Goal: Transaction & Acquisition: Book appointment/travel/reservation

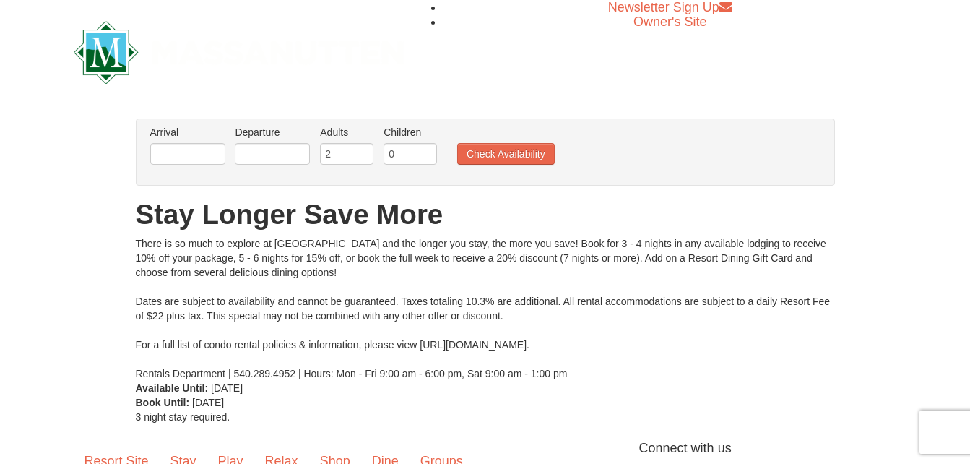
click at [174, 142] on li "Arrival Please format dates MM/DD/YYYY Please format dates MM/DD/YYYY" at bounding box center [188, 148] width 82 height 47
click at [192, 151] on input "text" at bounding box center [187, 154] width 75 height 22
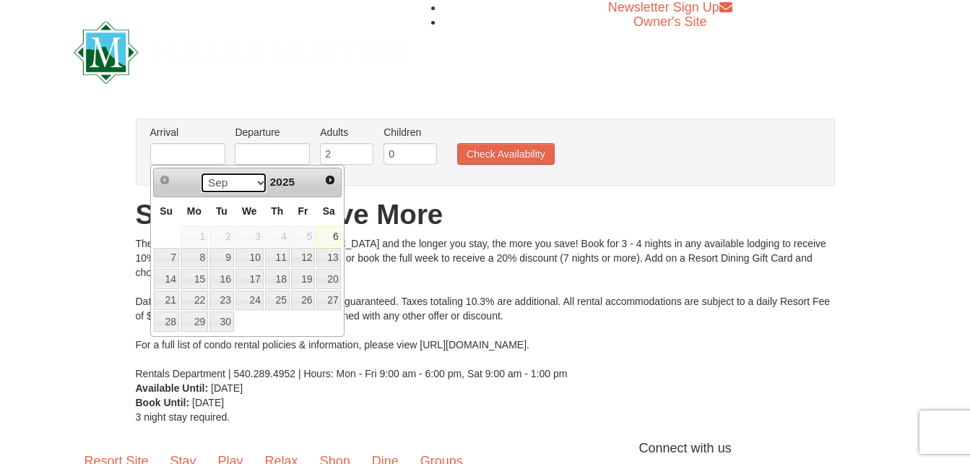
click at [256, 184] on select "Sep Oct Nov Dec" at bounding box center [233, 183] width 67 height 22
click at [222, 298] on link "23" at bounding box center [221, 300] width 25 height 20
type input "[DATE]"
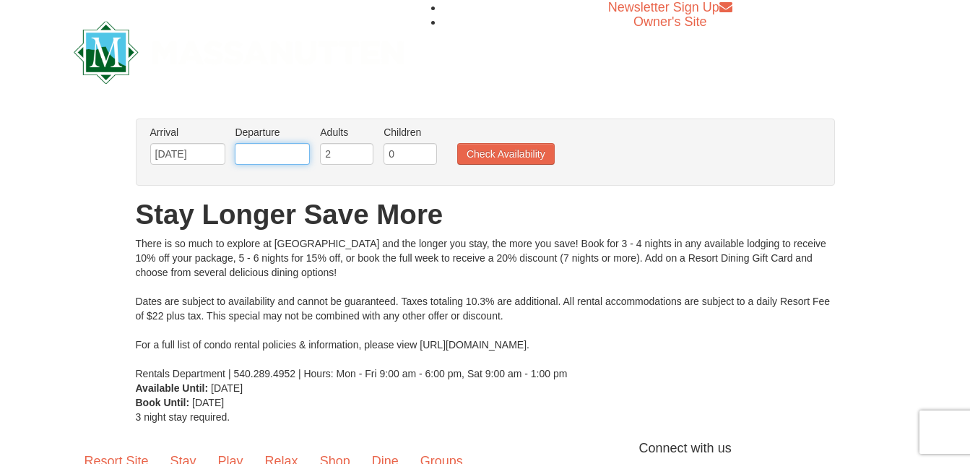
click at [261, 154] on input "text" at bounding box center [272, 154] width 75 height 22
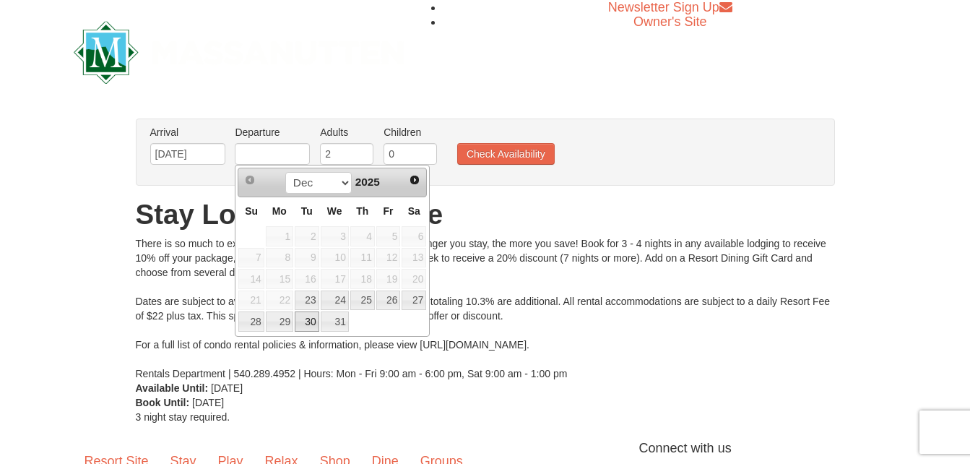
click at [304, 321] on link "30" at bounding box center [307, 321] width 25 height 20
type input "[DATE]"
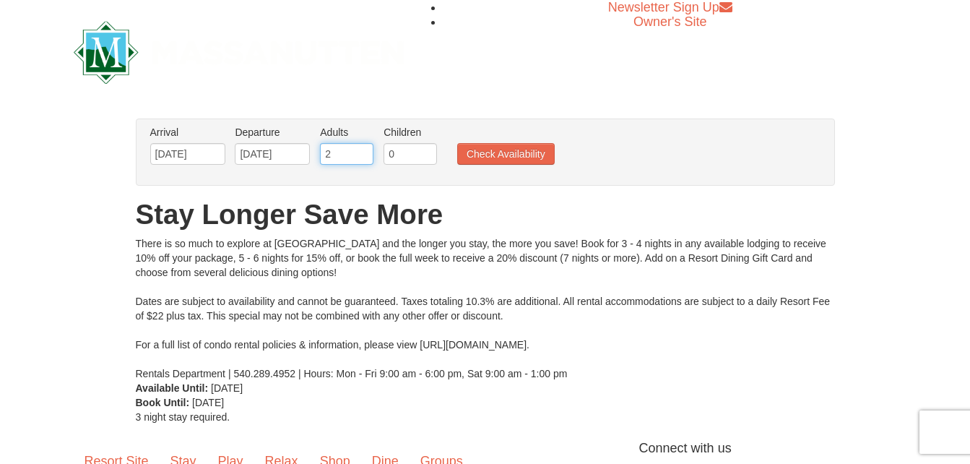
click at [335, 152] on input "2" at bounding box center [346, 154] width 53 height 22
click at [362, 148] on input "3" at bounding box center [346, 154] width 53 height 22
click at [362, 148] on input "8" at bounding box center [346, 154] width 53 height 22
click at [362, 148] on input "9" at bounding box center [346, 154] width 53 height 22
click at [362, 148] on input "10" at bounding box center [346, 154] width 53 height 22
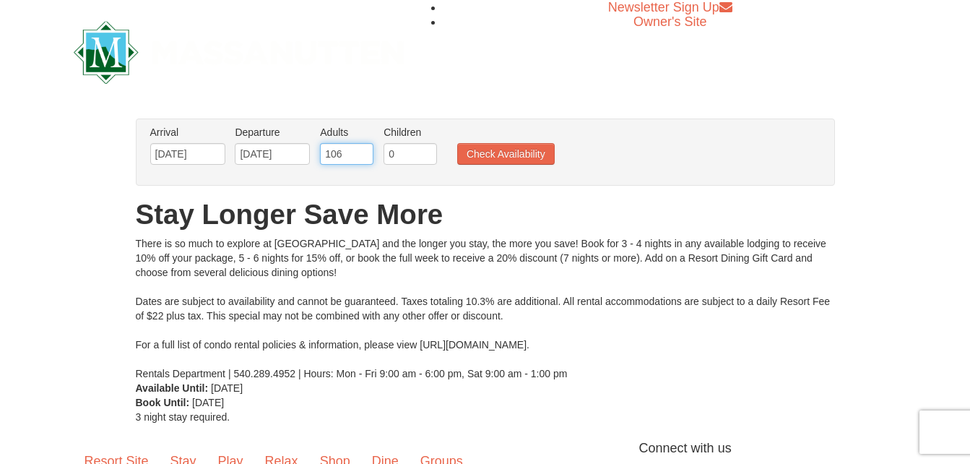
type input "10"
click at [386, 149] on input "0" at bounding box center [410, 154] width 53 height 22
click at [426, 150] on input "1" at bounding box center [410, 154] width 53 height 22
click at [426, 150] on input "2" at bounding box center [410, 154] width 53 height 22
click at [426, 150] on input "3" at bounding box center [410, 154] width 53 height 22
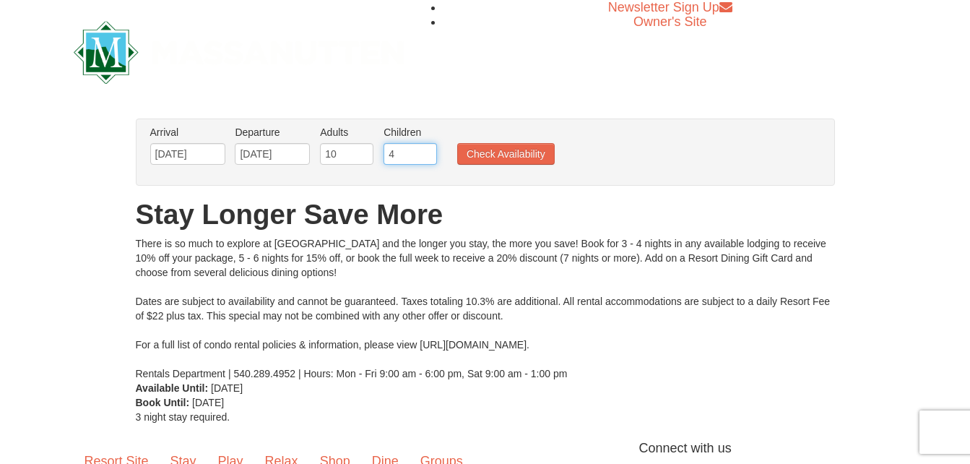
click at [426, 150] on input "4" at bounding box center [410, 154] width 53 height 22
click at [426, 150] on input "7" at bounding box center [410, 154] width 53 height 22
click at [426, 150] on input "8" at bounding box center [410, 154] width 53 height 22
click at [426, 150] on input "9" at bounding box center [410, 154] width 53 height 22
type input "8"
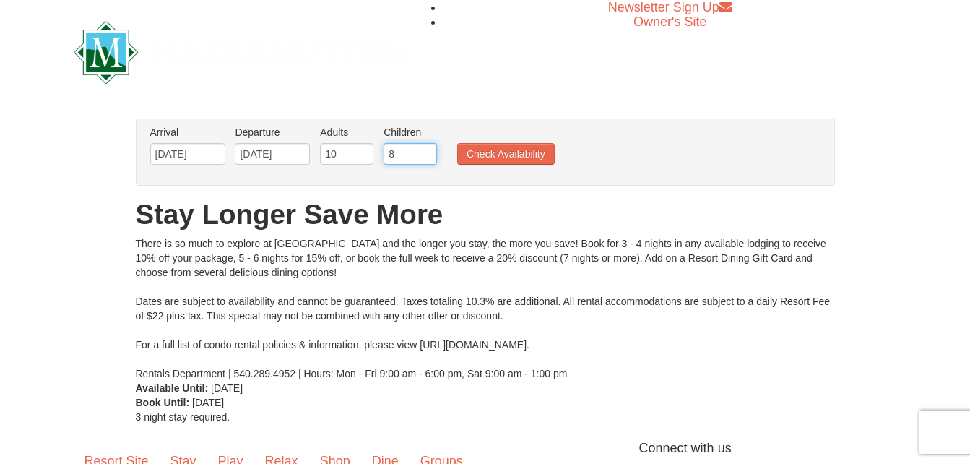
click at [426, 157] on input "8" at bounding box center [410, 154] width 53 height 22
click at [465, 147] on button "Check Availability" at bounding box center [506, 154] width 98 height 22
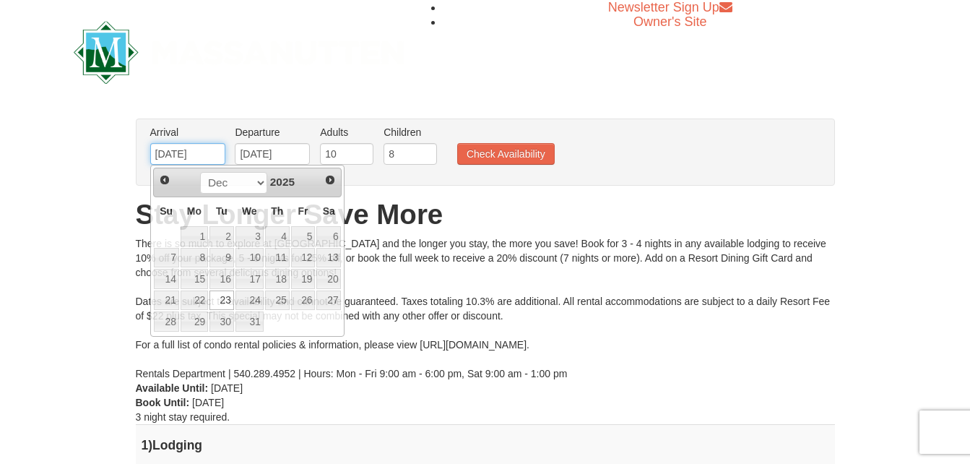
click at [209, 160] on input "[DATE]" at bounding box center [187, 154] width 75 height 22
click at [214, 295] on link "23" at bounding box center [221, 300] width 25 height 20
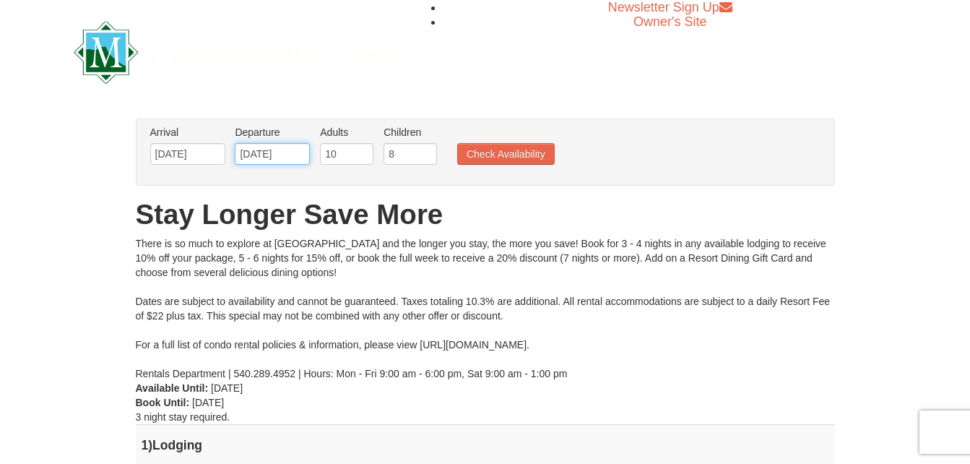
click at [258, 158] on input "12/30/2025" at bounding box center [272, 154] width 75 height 22
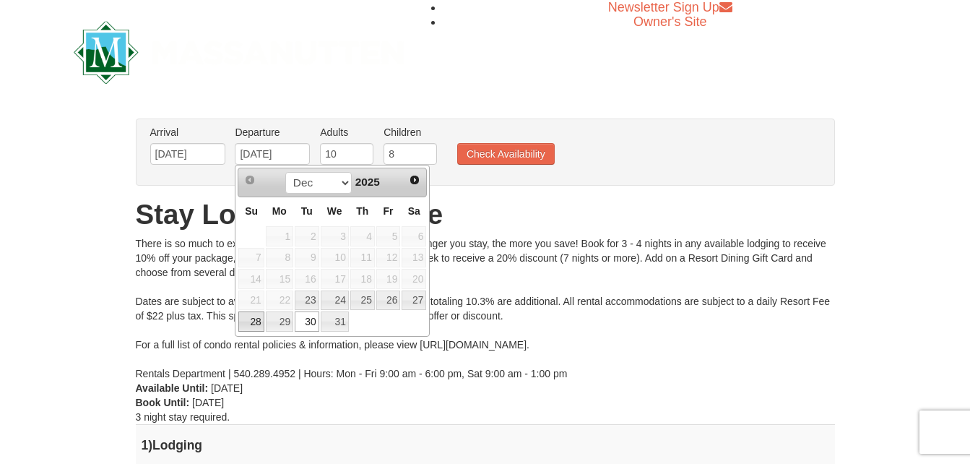
click at [248, 326] on link "28" at bounding box center [250, 321] width 25 height 20
type input "12/28/2025"
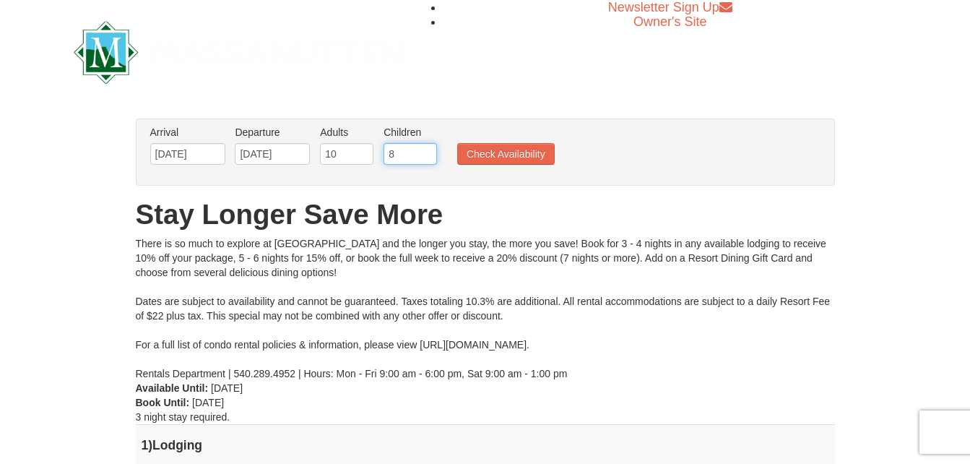
click at [402, 155] on input "8" at bounding box center [410, 154] width 53 height 22
click at [426, 157] on input "7" at bounding box center [410, 154] width 53 height 22
click at [426, 157] on input "6" at bounding box center [410, 154] width 53 height 22
type input "5"
click at [426, 157] on input "5" at bounding box center [410, 154] width 53 height 22
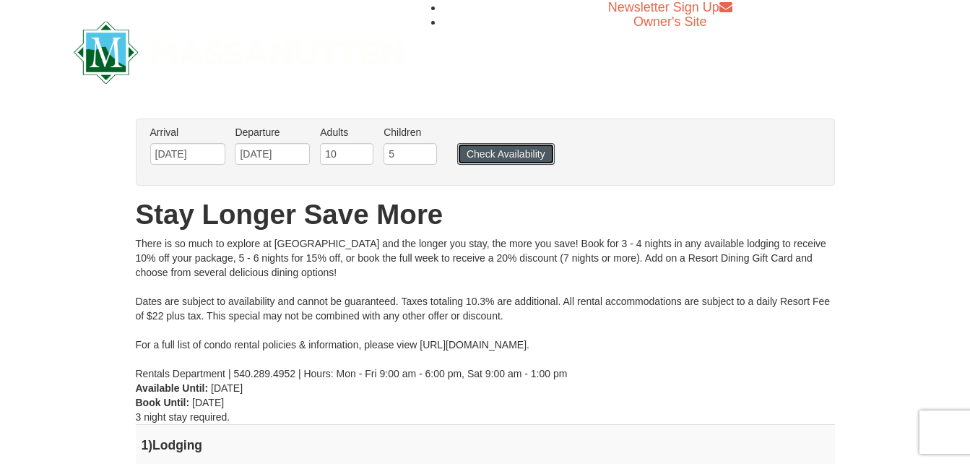
click at [506, 150] on button "Check Availability" at bounding box center [506, 154] width 98 height 22
click at [270, 157] on input "[DATE]" at bounding box center [272, 154] width 75 height 22
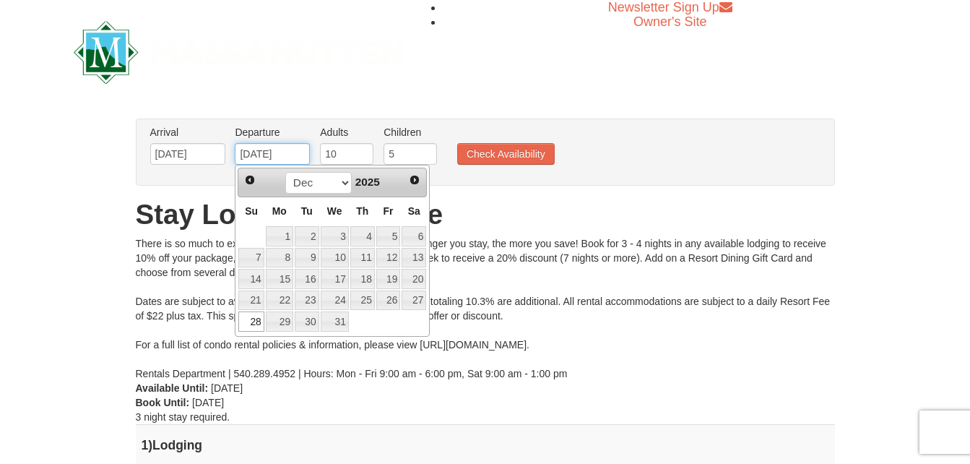
click at [270, 157] on input "[DATE]" at bounding box center [272, 154] width 75 height 22
click at [265, 154] on input "[DATE]" at bounding box center [272, 154] width 75 height 22
click at [346, 321] on link "31" at bounding box center [335, 321] width 28 height 20
type input "12/31/2025"
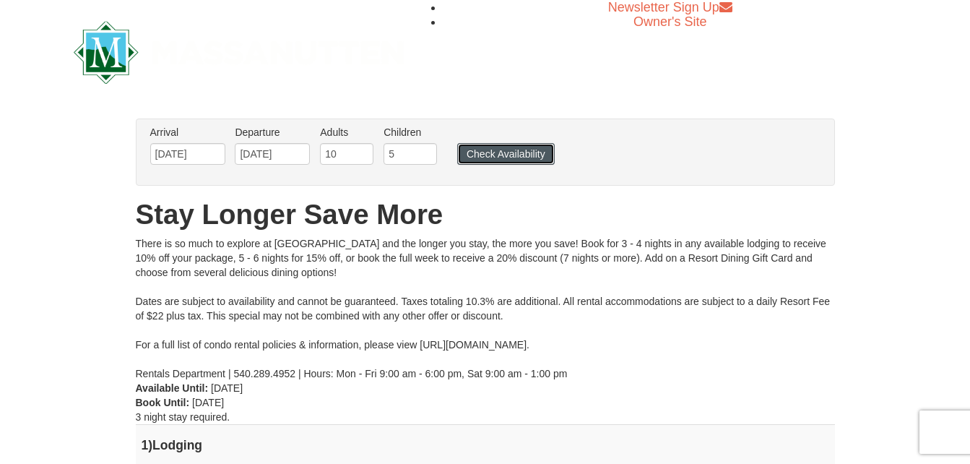
click at [468, 152] on button "Check Availability" at bounding box center [506, 154] width 98 height 22
click at [196, 153] on input "[DATE]" at bounding box center [187, 154] width 75 height 22
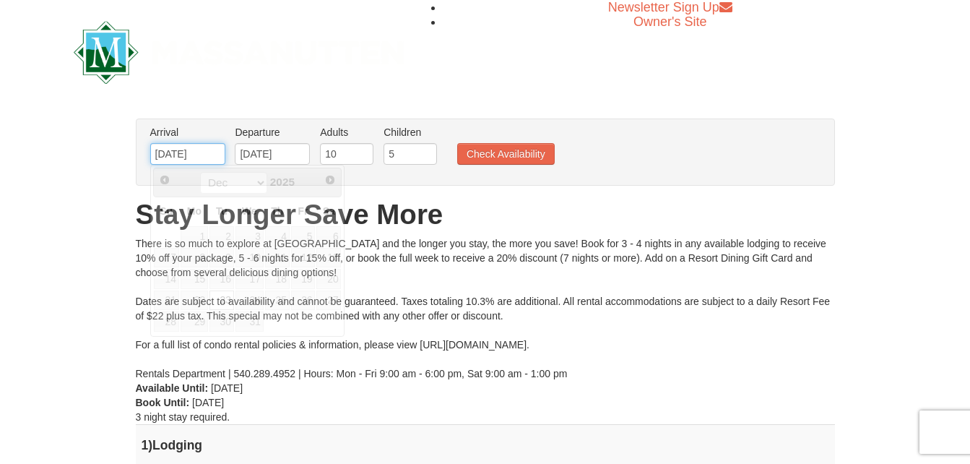
click at [210, 154] on input "12/23/2025" at bounding box center [187, 154] width 75 height 22
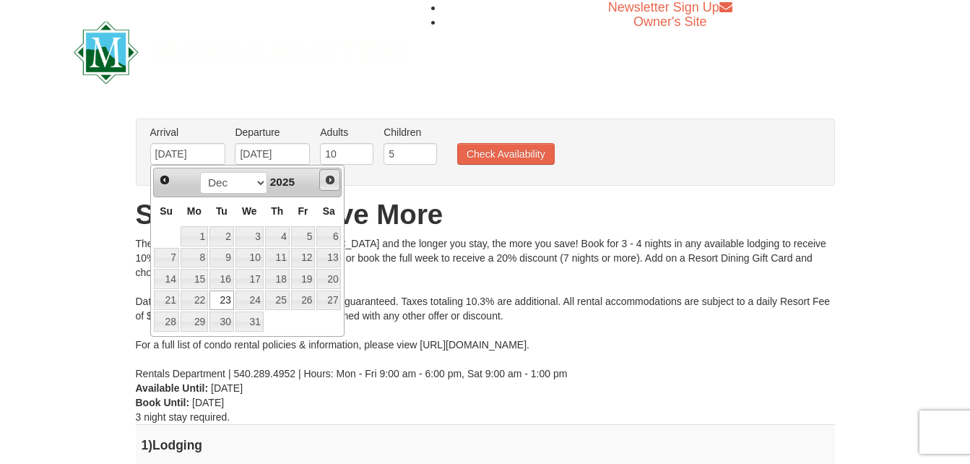
click at [327, 183] on span "Next" at bounding box center [330, 180] width 12 height 12
click at [280, 235] on link "1" at bounding box center [277, 236] width 25 height 20
type input "[DATE]"
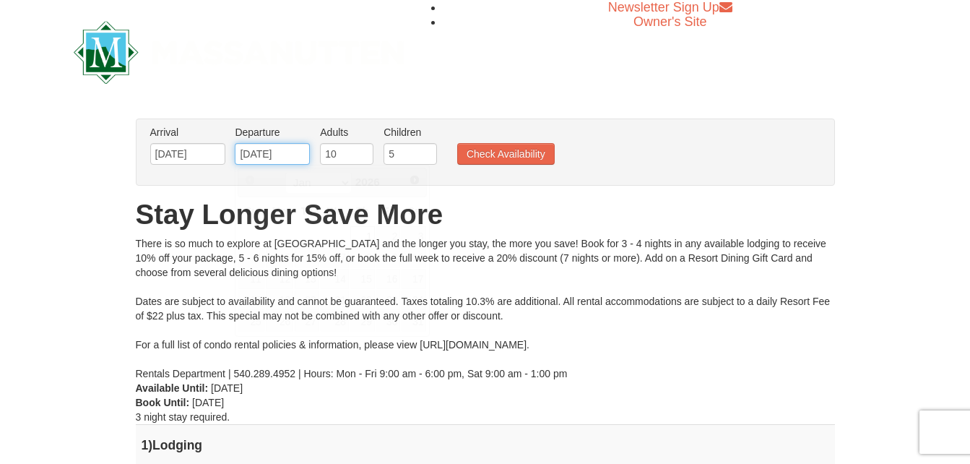
click at [293, 150] on input "[DATE]" at bounding box center [272, 154] width 75 height 22
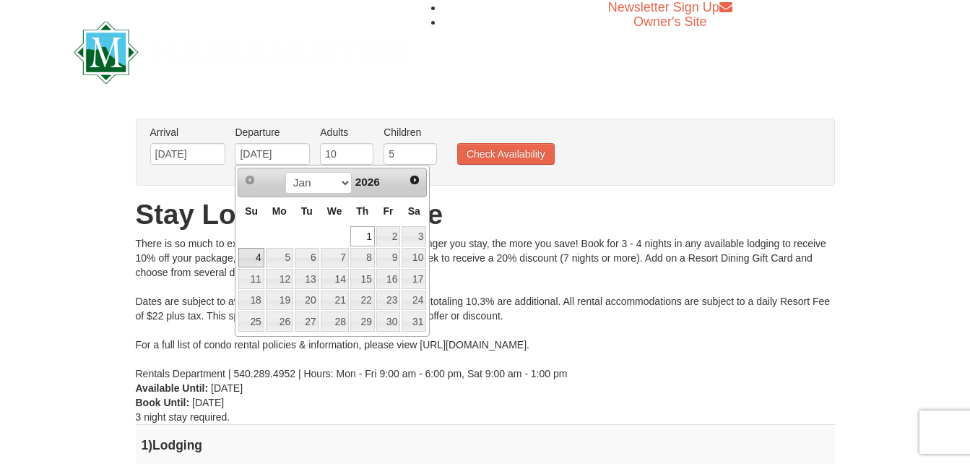
click at [261, 254] on link "4" at bounding box center [250, 258] width 25 height 20
type input "01/04/2026"
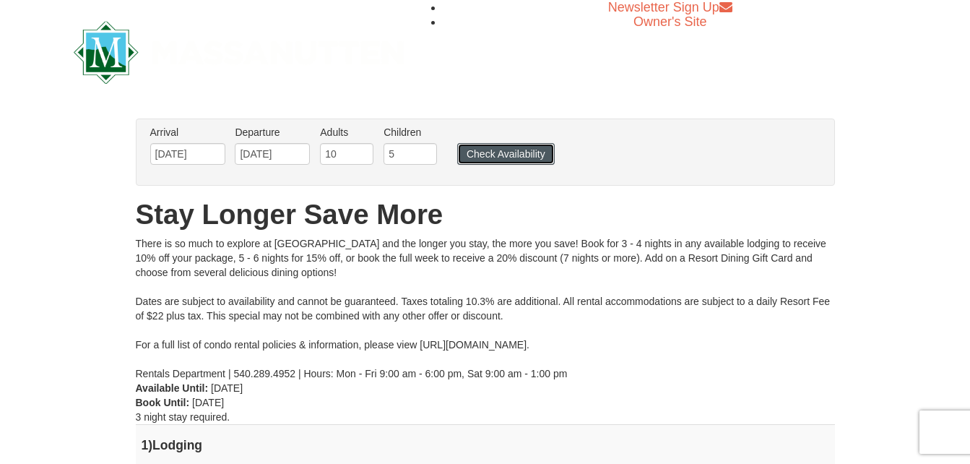
click at [488, 152] on button "Check Availability" at bounding box center [506, 154] width 98 height 22
click at [365, 154] on input "6" at bounding box center [346, 154] width 53 height 22
click at [365, 154] on input "5" at bounding box center [346, 154] width 53 height 22
click at [365, 154] on input "4" at bounding box center [346, 154] width 53 height 22
type input "3"
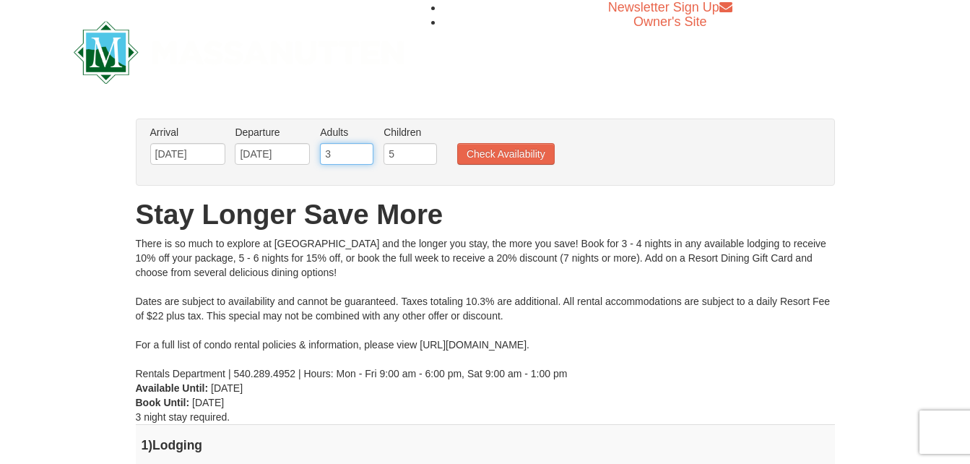
click at [365, 154] on input "3" at bounding box center [346, 154] width 53 height 22
click at [476, 152] on button "Check Availability" at bounding box center [506, 154] width 98 height 22
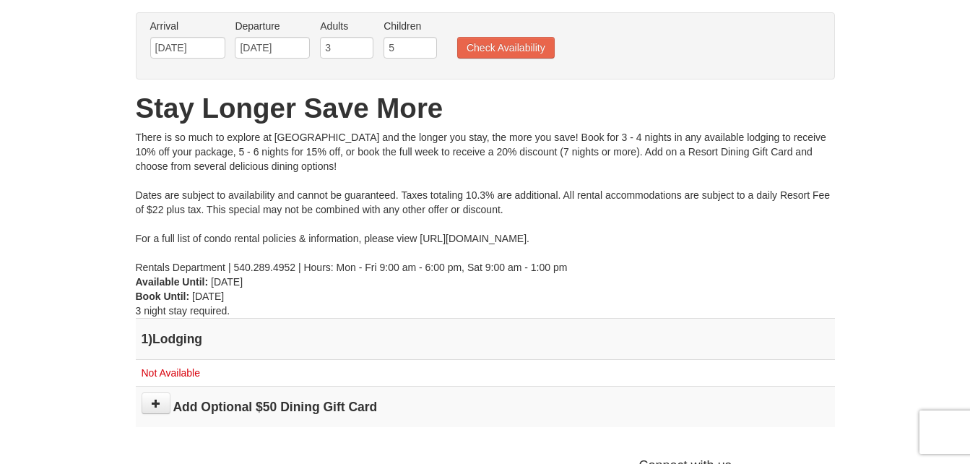
scroll to position [115, 0]
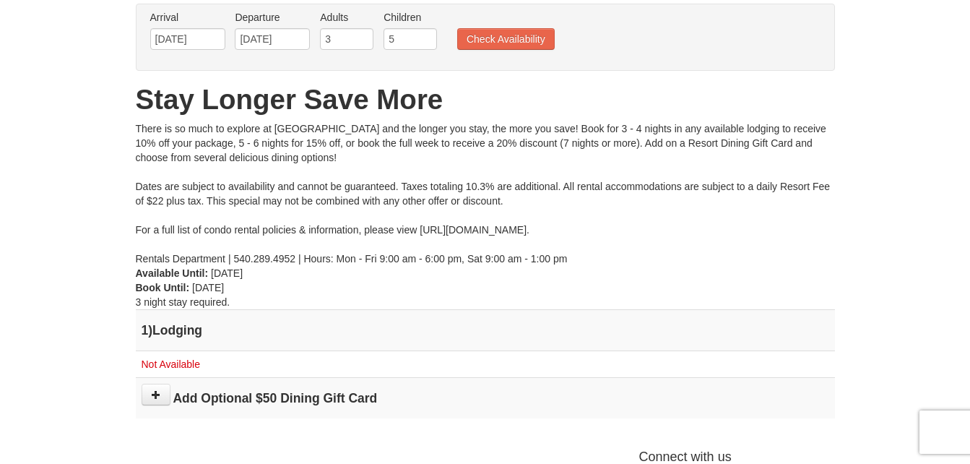
click at [631, 207] on div "There is so much to explore at Massanutten Resort and the longer you stay, the …" at bounding box center [485, 193] width 699 height 144
click at [404, 33] on input "5" at bounding box center [410, 39] width 53 height 22
click at [426, 44] on input "4" at bounding box center [410, 39] width 53 height 22
type input "3"
click at [426, 44] on input "3" at bounding box center [410, 39] width 53 height 22
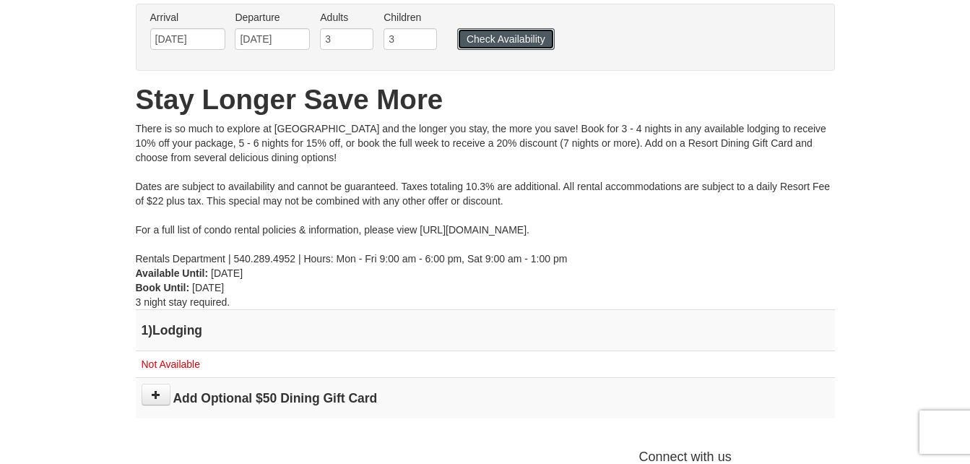
click at [465, 36] on button "Check Availability" at bounding box center [506, 39] width 98 height 22
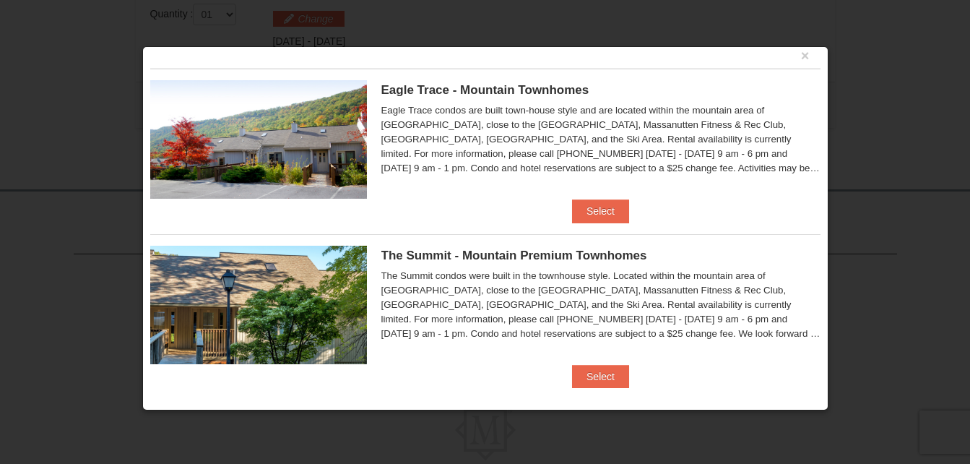
scroll to position [25, 0]
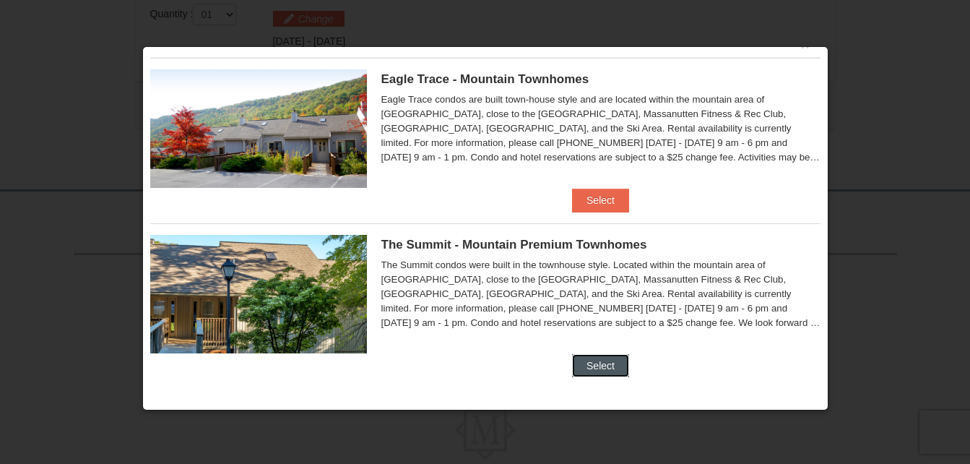
click at [597, 359] on button "Select" at bounding box center [600, 365] width 57 height 23
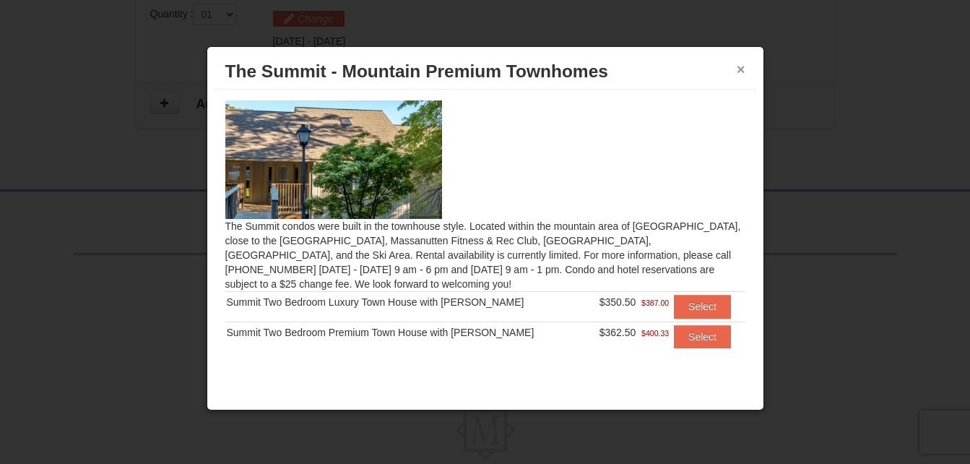
click at [743, 66] on button "×" at bounding box center [741, 69] width 9 height 14
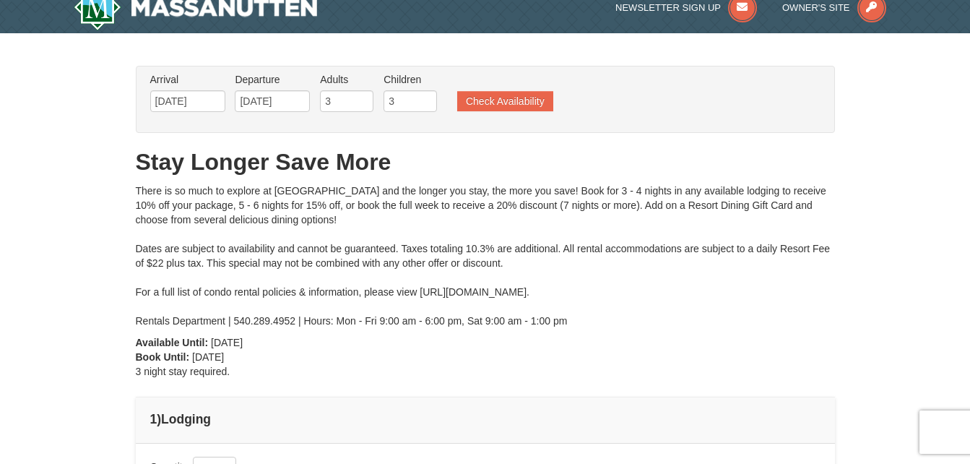
scroll to position [0, 0]
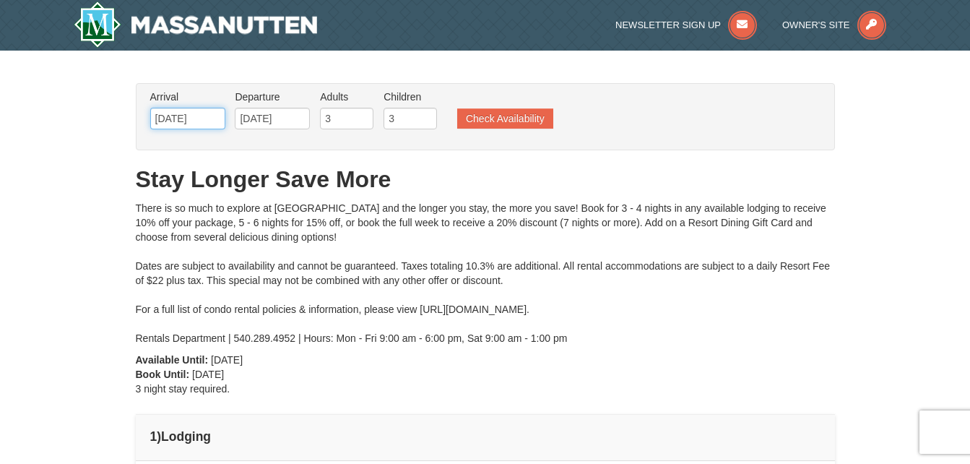
click at [173, 118] on input "01/01/2026" at bounding box center [187, 119] width 75 height 22
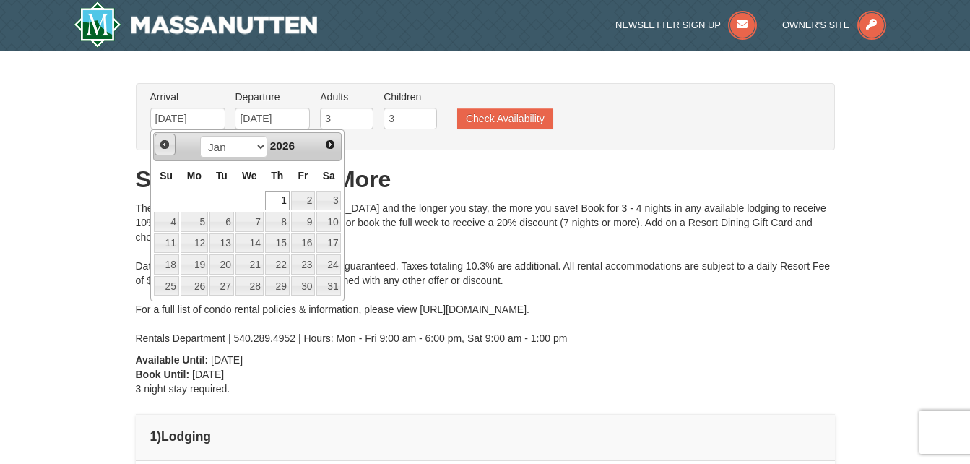
click at [160, 145] on span "Prev" at bounding box center [165, 145] width 12 height 12
click at [216, 264] on link "23" at bounding box center [221, 264] width 25 height 20
type input "[DATE]"
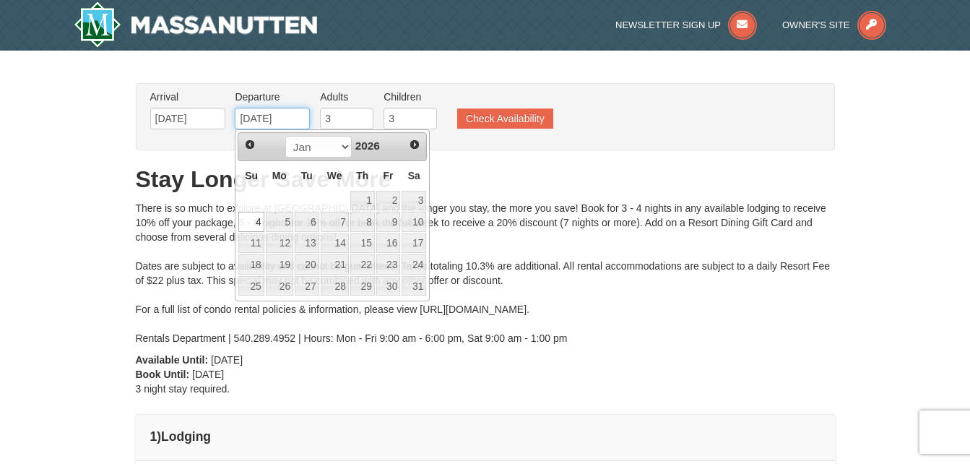
click at [283, 116] on input "01/04/2026" at bounding box center [272, 119] width 75 height 22
click at [251, 146] on span "Prev" at bounding box center [250, 145] width 12 height 12
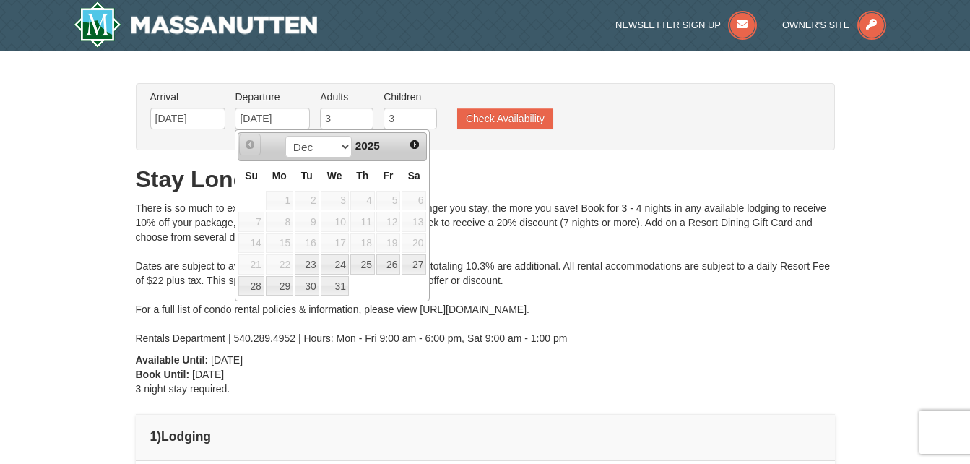
click at [251, 146] on span "Prev" at bounding box center [250, 145] width 12 height 12
click at [277, 290] on link "29" at bounding box center [279, 286] width 27 height 20
type input "[DATE]"
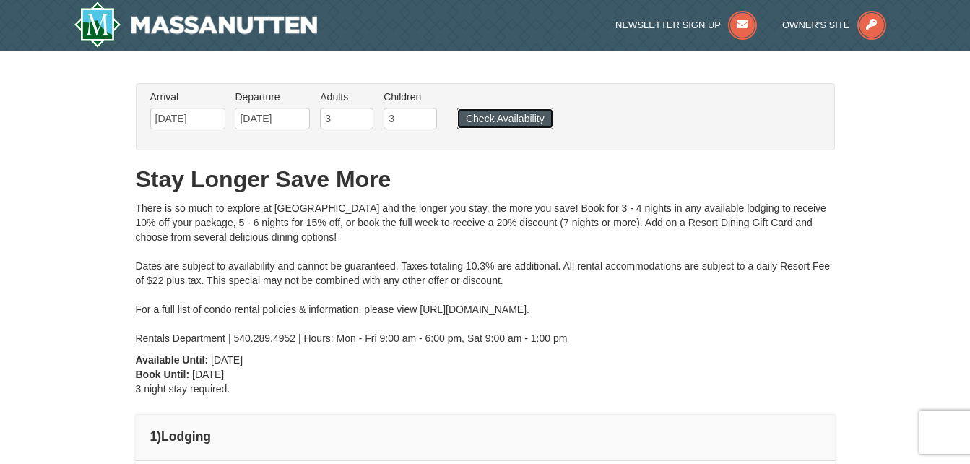
click at [516, 111] on button "Check Availability" at bounding box center [505, 118] width 96 height 20
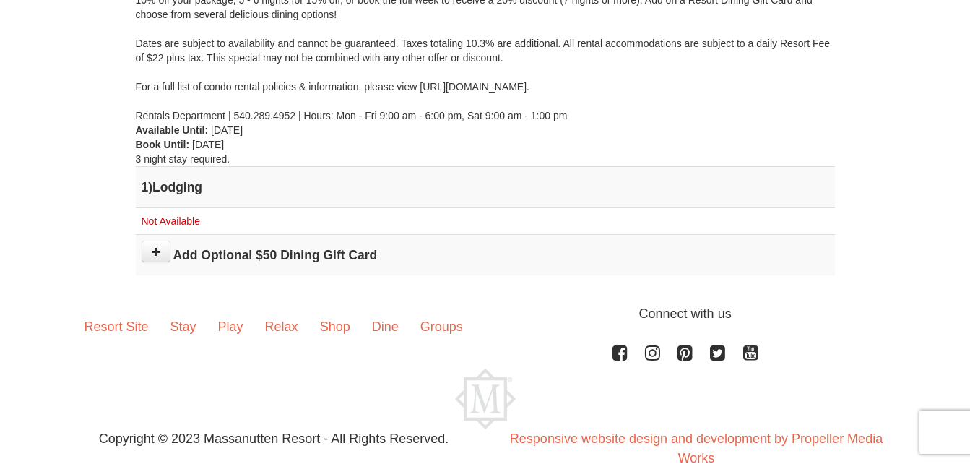
scroll to position [260, 0]
